Goal: Task Accomplishment & Management: Complete application form

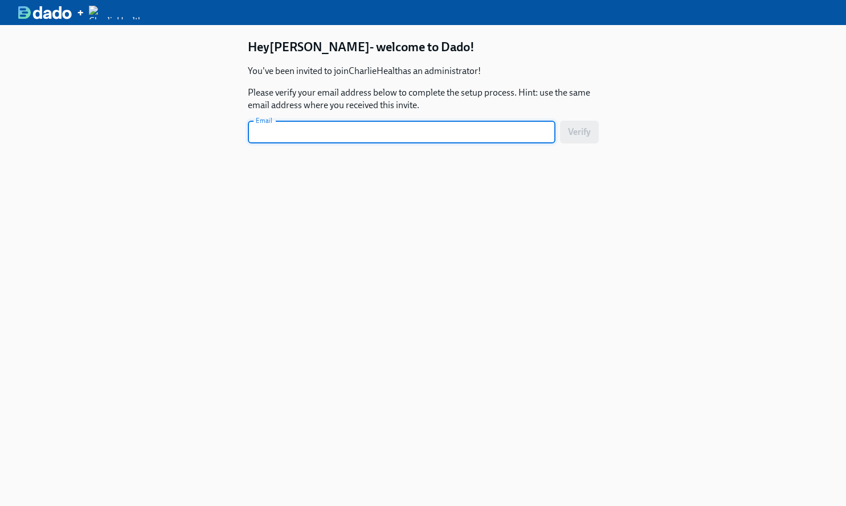
click at [309, 127] on input "text" at bounding box center [401, 132] width 307 height 23
type input "[PERSON_NAME][EMAIL_ADDRESS][DOMAIN_NAME]"
click at [560, 121] on button "Verify" at bounding box center [579, 132] width 39 height 23
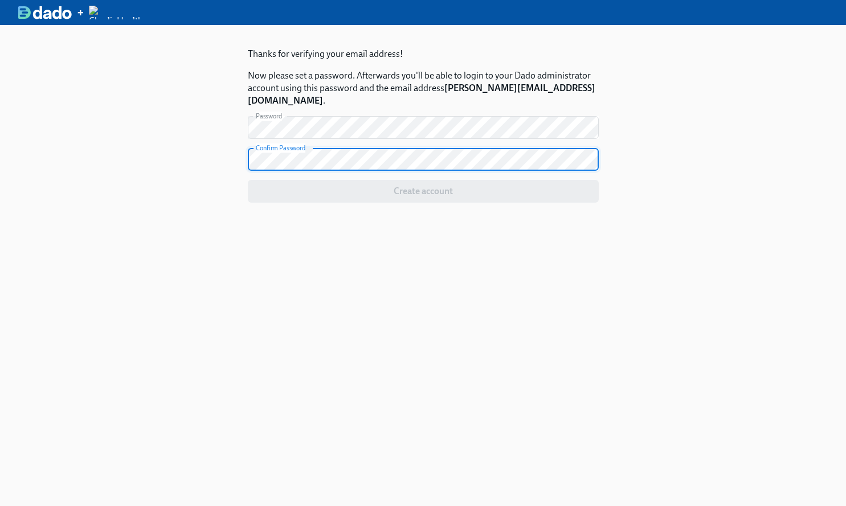
click at [248, 180] on button "Create account" at bounding box center [423, 191] width 351 height 23
click at [656, 185] on div "Thanks for verifying your email address! Now please set a password. Afterwards …" at bounding box center [423, 278] width 846 height 506
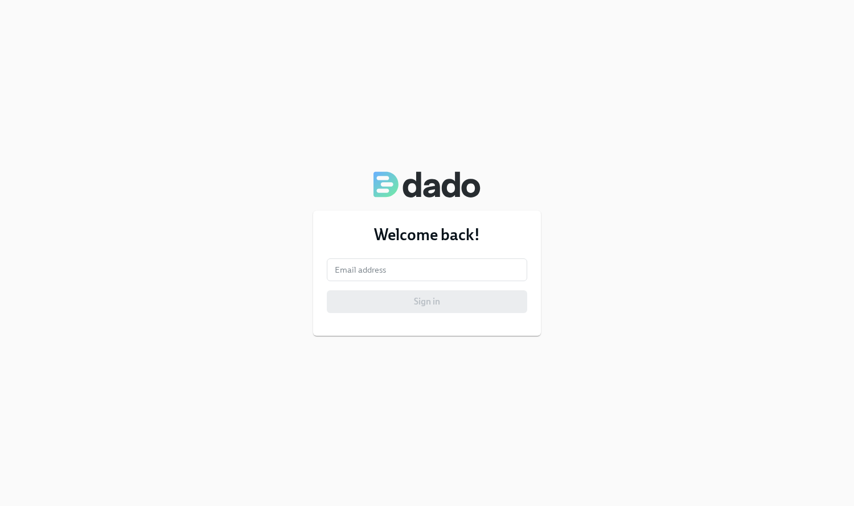
click at [417, 284] on form "Email address Email address Sign in" at bounding box center [427, 285] width 200 height 55
click at [419, 268] on input "email" at bounding box center [427, 269] width 200 height 23
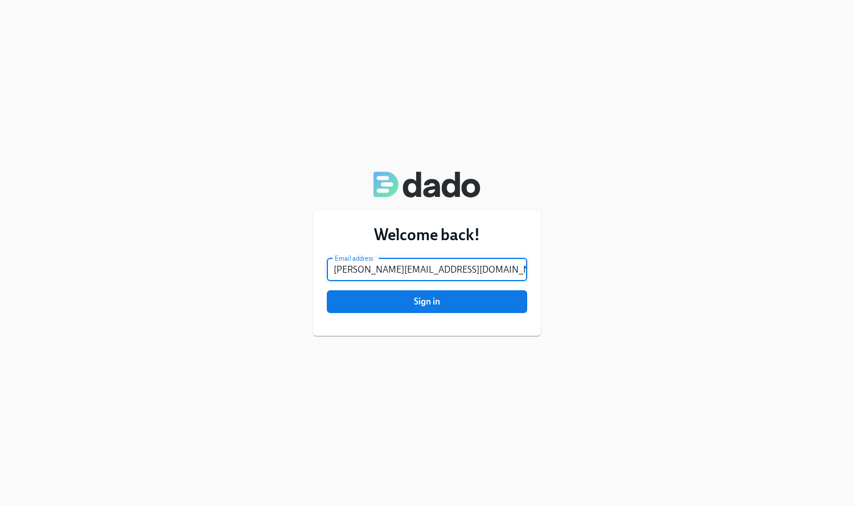
type input "[PERSON_NAME][EMAIL_ADDRESS][DOMAIN_NAME]"
click at [607, 293] on div "Welcome back! Email address [PERSON_NAME][EMAIL_ADDRESS][DOMAIN_NAME] Email add…" at bounding box center [427, 253] width 854 height 506
click at [466, 294] on button "Sign in" at bounding box center [427, 301] width 200 height 23
click at [514, 292] on button "Sign in" at bounding box center [427, 301] width 200 height 23
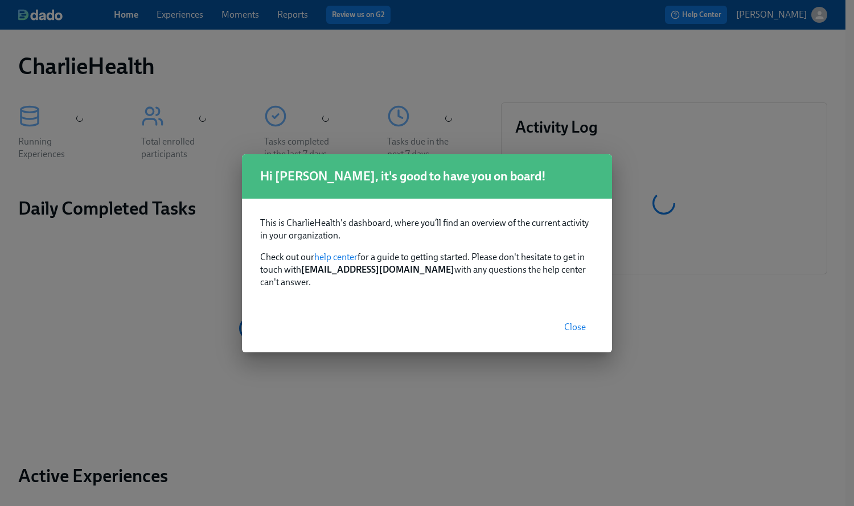
click at [574, 316] on button "Close" at bounding box center [575, 327] width 38 height 23
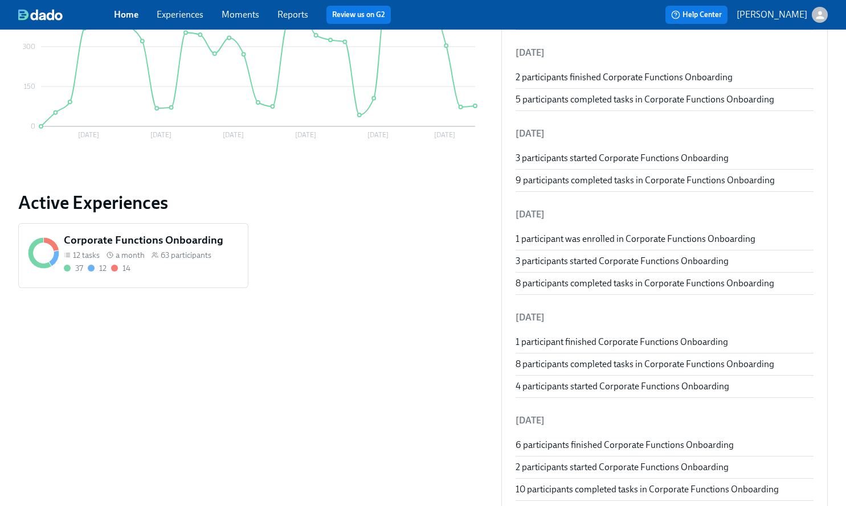
scroll to position [266, 0]
